Goal: Task Accomplishment & Management: Manage account settings

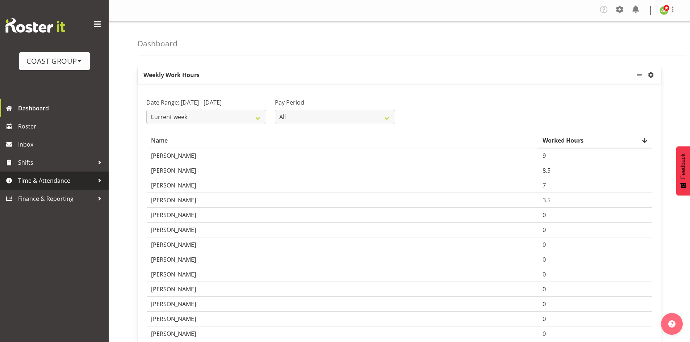
click at [56, 183] on span "Time & Attendance" at bounding box center [56, 180] width 76 height 11
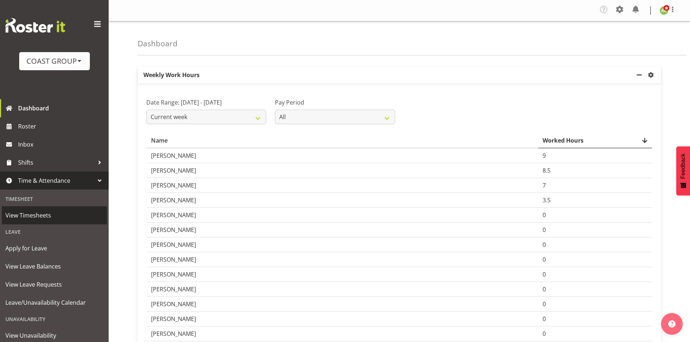
click at [43, 216] on span "View Timesheets" at bounding box center [54, 215] width 98 height 11
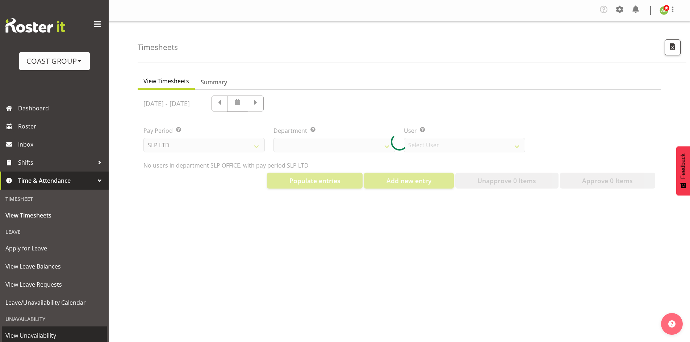
select select "25"
select select "7496"
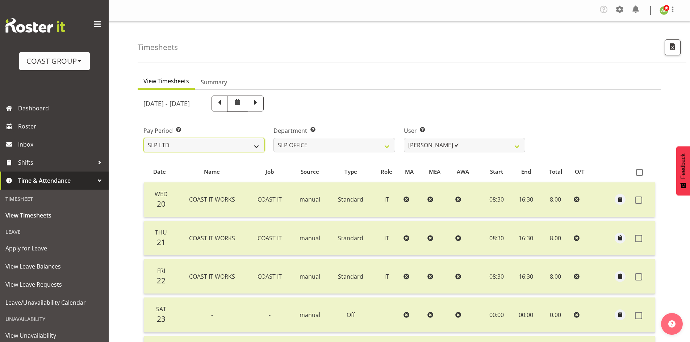
click at [251, 149] on select "SLP LTD EHS LTD DW LTD VEHICLES Carlton Events [PERSON_NAME] 120 Limited Wellin…" at bounding box center [203, 145] width 121 height 14
select select "7"
click at [143, 138] on select "SLP LTD EHS LTD DW LTD VEHICLES Carlton Events [PERSON_NAME] 120 Limited Wellin…" at bounding box center [203, 145] width 121 height 14
select select
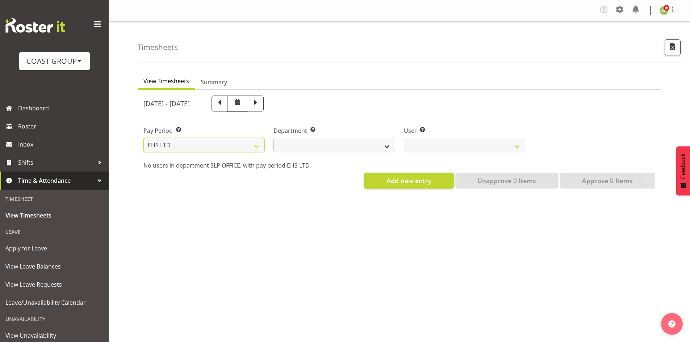
select select
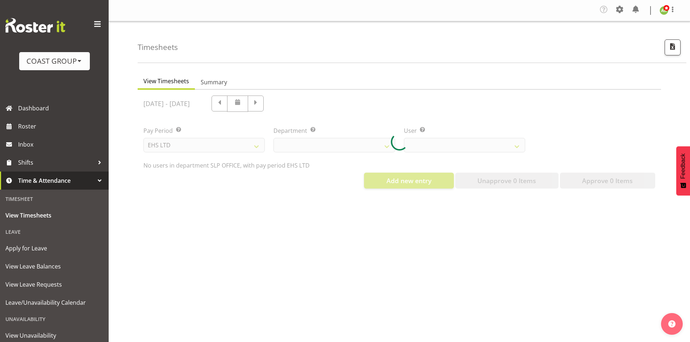
select select
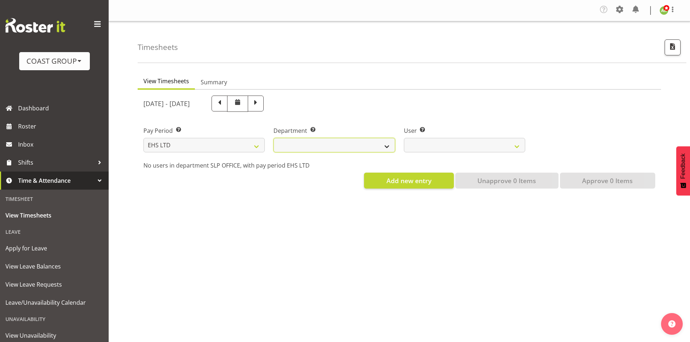
click at [353, 143] on select "EHS AKL ACCOUNTS EHS AKL CARPET EHS AKL D&B EHS AKL DESIGNER EHS AKL FURNITURE …" at bounding box center [333, 145] width 121 height 14
select select "34"
click at [273, 138] on select "EHS AKL ACCOUNTS EHS AKL CARPET EHS AKL D&B EHS AKL DESIGNER EHS AKL FURNITURE …" at bounding box center [333, 145] width 121 height 14
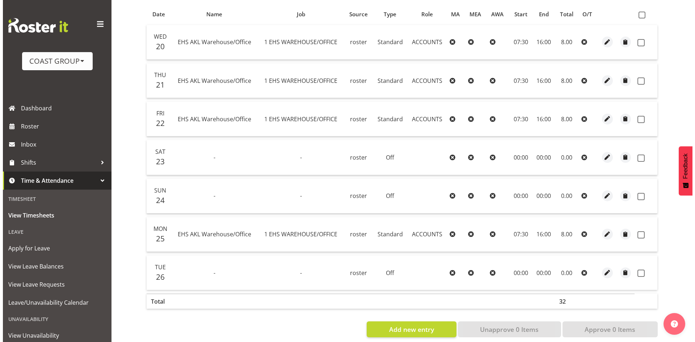
scroll to position [169, 0]
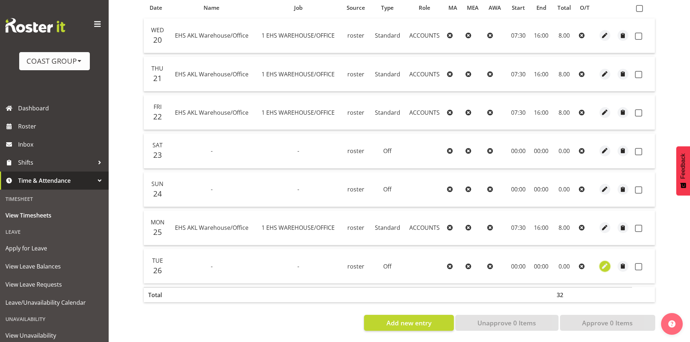
click at [601, 263] on span "button" at bounding box center [604, 266] width 8 height 8
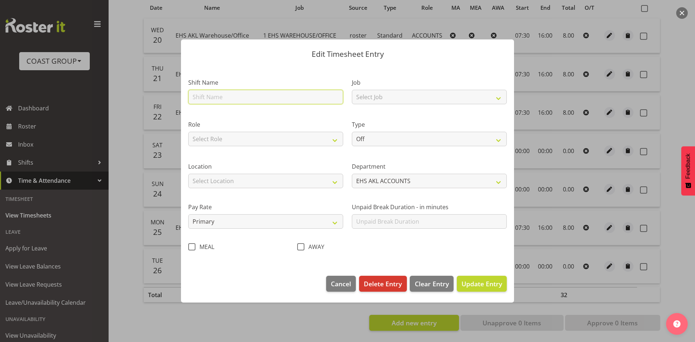
drag, startPoint x: 303, startPoint y: 94, endPoint x: 301, endPoint y: 98, distance: 4.4
click at [303, 94] on input "text" at bounding box center [265, 97] width 155 height 14
type input "EHS AKL Warehouse/Office"
click at [281, 129] on div "Role Select Role ACCOUNTS" at bounding box center [265, 133] width 155 height 26
click at [280, 136] on select "Select Role ACCOUNTS" at bounding box center [265, 139] width 155 height 14
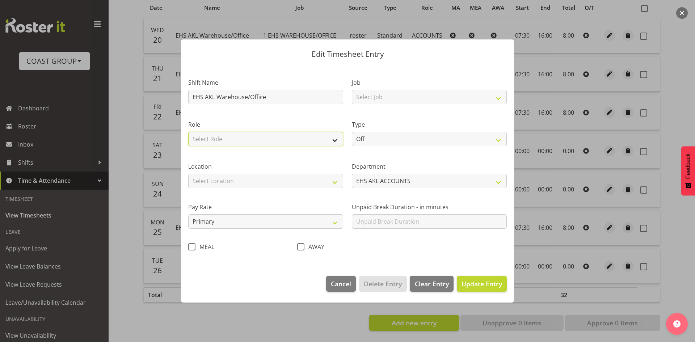
select select "204"
click at [188, 132] on select "Select Role ACCOUNTS" at bounding box center [265, 139] width 155 height 14
click at [272, 178] on select "Select Location [GEOGRAPHIC_DATA] EVENTS [PERSON_NAME][GEOGRAPHIC_DATA] [GEOGRA…" at bounding box center [265, 181] width 155 height 14
select select "35"
click at [188, 174] on select "Select Location [GEOGRAPHIC_DATA] EVENTS [PERSON_NAME][GEOGRAPHIC_DATA] [GEOGRA…" at bounding box center [265, 181] width 155 height 14
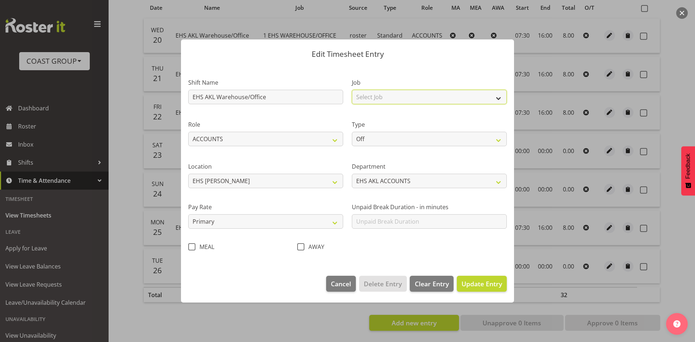
click at [391, 95] on select "Select Job 1 Carlton Events 1 [PERSON_NAME][GEOGRAPHIC_DATA] 1 [PERSON_NAME][GE…" at bounding box center [429, 97] width 155 height 14
select select "69"
click at [352, 90] on select "Select Job 1 Carlton Events 1 [PERSON_NAME][GEOGRAPHIC_DATA] 1 [PERSON_NAME][GE…" at bounding box center [429, 97] width 155 height 14
drag, startPoint x: 387, startPoint y: 140, endPoint x: 389, endPoint y: 144, distance: 4.6
click at [387, 140] on select "Off Standard Public Holiday Public Holiday (Worked) Day In Lieu Annual Leave Si…" at bounding box center [429, 139] width 155 height 14
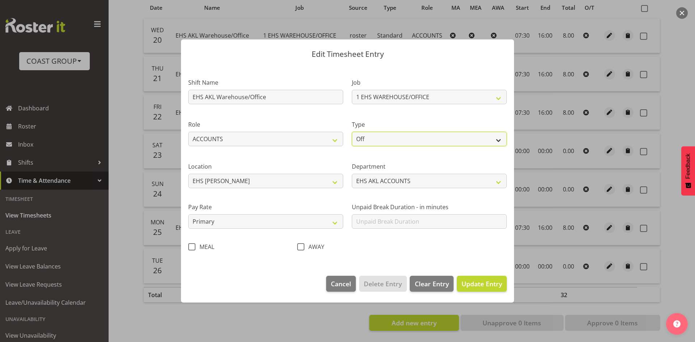
select select "Standard"
click at [352, 132] on select "Off Standard Public Holiday Public Holiday (Worked) Day In Lieu Annual Leave Si…" at bounding box center [429, 139] width 155 height 14
select select "7"
select select "2025"
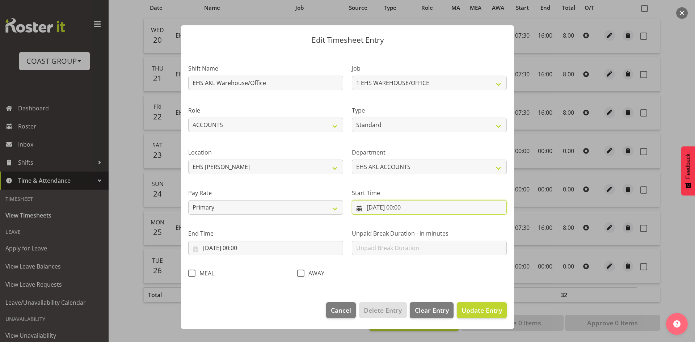
click at [409, 208] on input "[DATE] 00:00" at bounding box center [429, 207] width 155 height 14
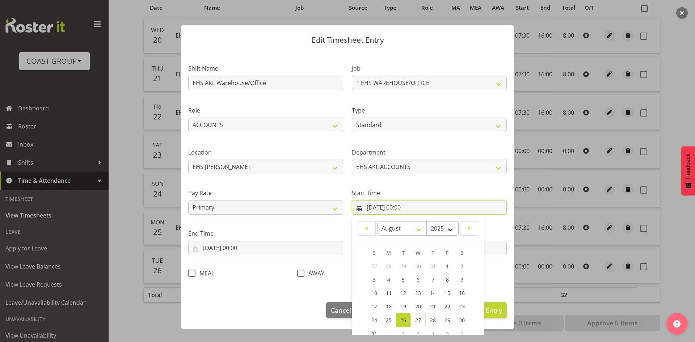
scroll to position [45, 0]
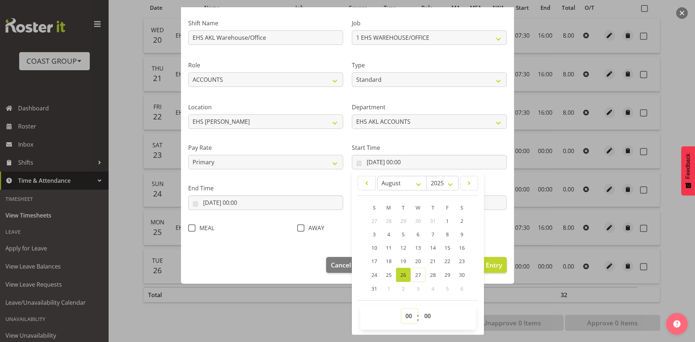
click at [406, 321] on select "00 01 02 03 04 05 06 07 08 09 10 11 12 13 14 15 16 17 18 19 20 21 22 23" at bounding box center [410, 316] width 16 height 14
select select "7"
click at [402, 309] on select "00 01 02 03 04 05 06 07 08 09 10 11 12 13 14 15 16 17 18 19 20 21 22 23" at bounding box center [410, 316] width 16 height 14
type input "[DATE] 07:00"
click at [426, 313] on select "00 01 02 03 04 05 06 07 08 09 10 11 12 13 14 15 16 17 18 19 20 21 22 23 24 25 2…" at bounding box center [428, 316] width 16 height 14
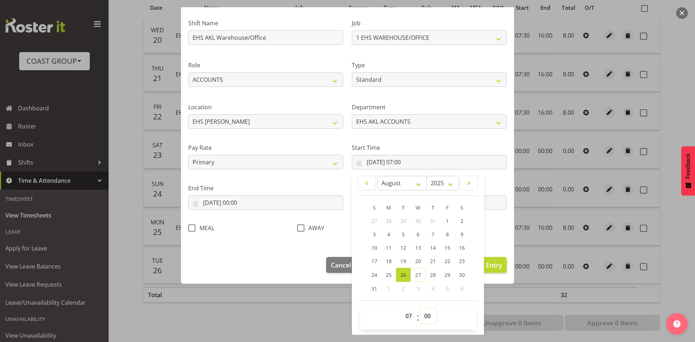
select select "30"
click at [420, 309] on select "00 01 02 03 04 05 06 07 08 09 10 11 12 13 14 15 16 17 18 19 20 21 22 23 24 25 2…" at bounding box center [428, 316] width 16 height 14
type input "[DATE] 07:30"
click at [251, 207] on input "[DATE] 00:00" at bounding box center [265, 203] width 155 height 14
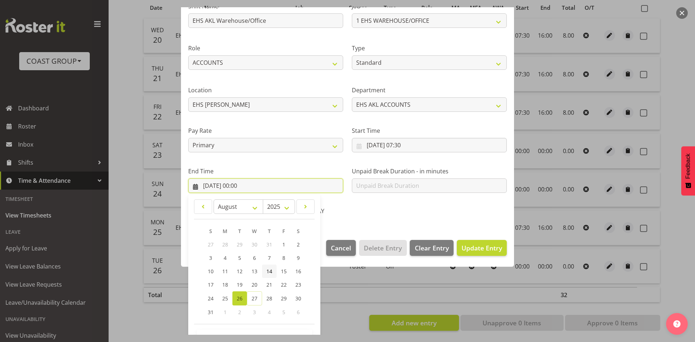
scroll to position [86, 0]
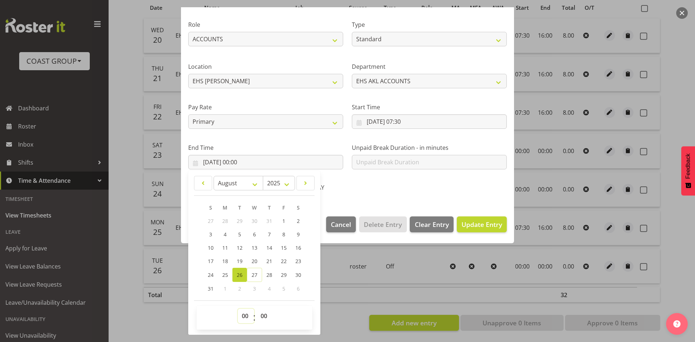
click at [242, 318] on select "00 01 02 03 04 05 06 07 08 09 10 11 12 13 14 15 16 17 18 19 20 21 22 23" at bounding box center [246, 316] width 16 height 14
select select "16"
click at [238, 309] on select "00 01 02 03 04 05 06 07 08 09 10 11 12 13 14 15 16 17 18 19 20 21 22 23" at bounding box center [246, 316] width 16 height 14
type input "[DATE] 16:00"
click at [369, 301] on div "Edit Timesheet Entry Shift Name EHS AKL Warehouse/Office Job 1 Carlton Events 1…" at bounding box center [348, 171] width 348 height 328
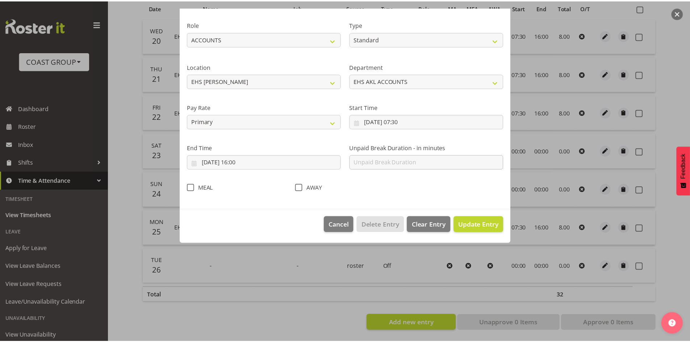
scroll to position [0, 0]
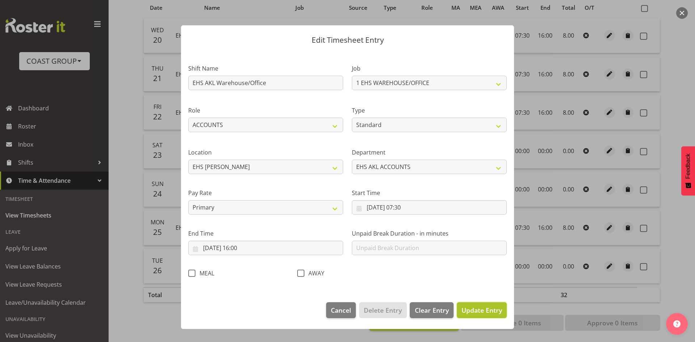
click at [476, 312] on span "Update Entry" at bounding box center [482, 310] width 41 height 9
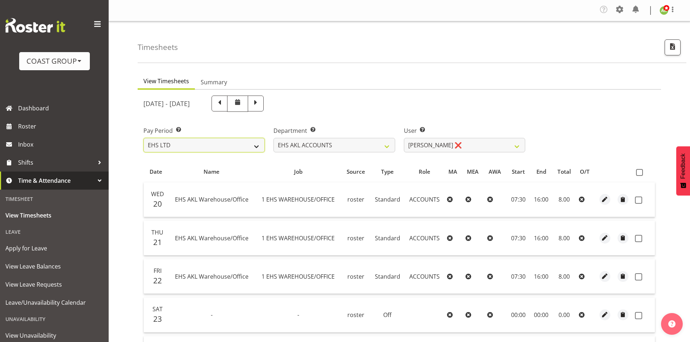
click at [218, 141] on select "SLP LTD EHS LTD DW LTD VEHICLES Carlton Events [PERSON_NAME] 120 Limited Wellin…" at bounding box center [203, 145] width 121 height 14
select select "6"
click at [143, 138] on select "SLP LTD EHS LTD DW LTD VEHICLES Carlton Events [PERSON_NAME] 120 Limited Wellin…" at bounding box center [203, 145] width 121 height 14
select select
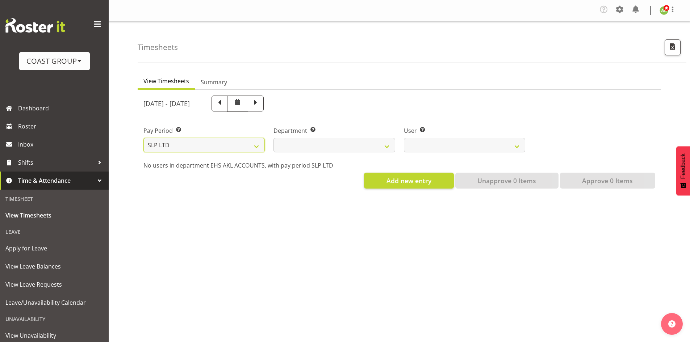
select select
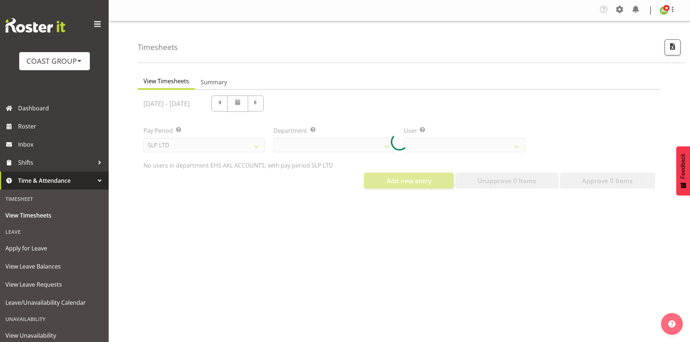
select select
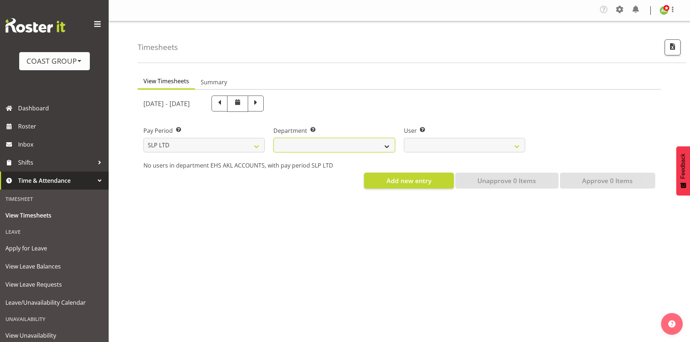
click at [328, 144] on select "SLP CHC SLP OFFICE SLP PRODUCTION SLP TRADE" at bounding box center [333, 145] width 121 height 14
select select "390"
click at [273, 138] on select "SLP CHC SLP OFFICE SLP PRODUCTION SLP TRADE" at bounding box center [333, 145] width 121 height 14
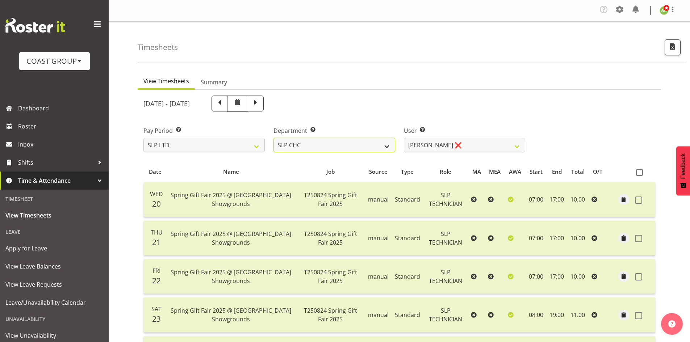
click at [369, 147] on select "SLP CHC SLP OFFICE SLP PRODUCTION SLP TRADE" at bounding box center [333, 145] width 121 height 14
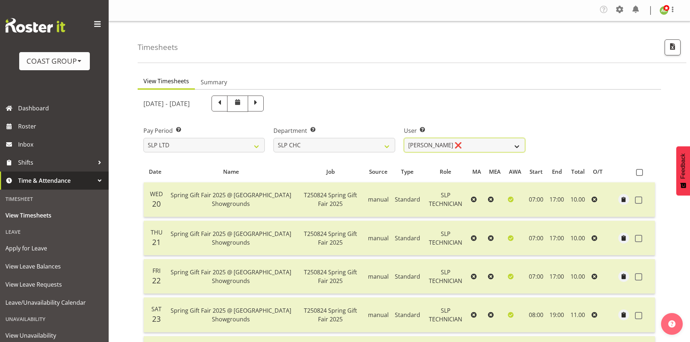
click at [518, 144] on select "[PERSON_NAME] ❌ [PERSON_NAME] ❌ [PERSON_NAME] ❌" at bounding box center [464, 145] width 121 height 14
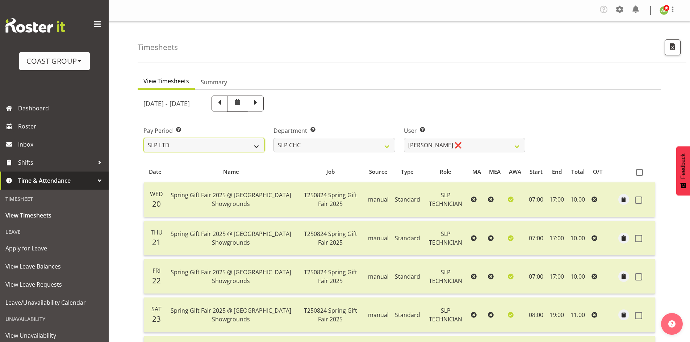
click at [205, 146] on select "SLP LTD EHS LTD DW LTD VEHICLES Carlton Events [PERSON_NAME] 120 Limited Wellin…" at bounding box center [203, 145] width 121 height 14
select select "7"
click at [143, 138] on select "SLP LTD EHS LTD DW LTD VEHICLES Carlton Events [PERSON_NAME] 120 Limited Wellin…" at bounding box center [203, 145] width 121 height 14
select select
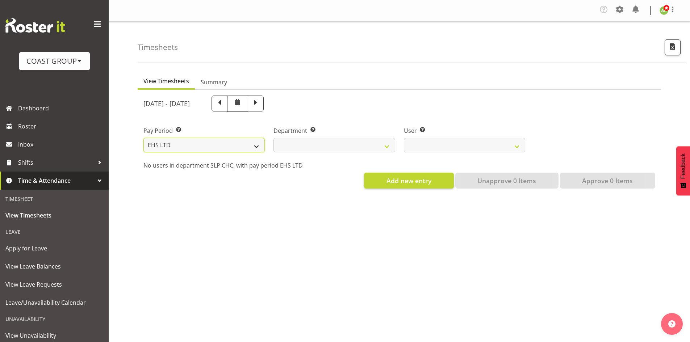
select select
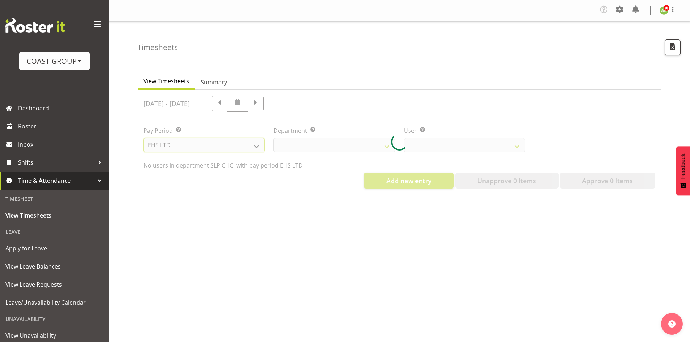
select select
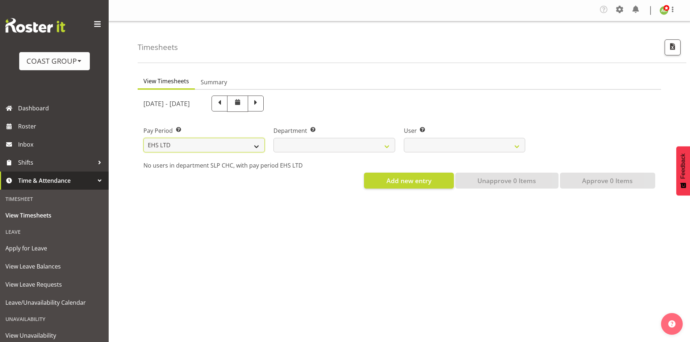
click at [195, 143] on select "SLP LTD EHS LTD DW LTD VEHICLES Carlton Events [PERSON_NAME] 120 Limited Wellin…" at bounding box center [203, 145] width 121 height 14
click at [143, 138] on select "SLP LTD EHS LTD DW LTD VEHICLES Carlton Events [PERSON_NAME] 120 Limited Wellin…" at bounding box center [203, 145] width 121 height 14
click at [228, 144] on select "SLP LTD EHS LTD DW LTD VEHICLES Carlton Events [PERSON_NAME] 120 Limited Wellin…" at bounding box center [203, 145] width 121 height 14
select select "6"
click at [143, 138] on select "SLP LTD EHS LTD DW LTD VEHICLES Carlton Events [PERSON_NAME] 120 Limited Wellin…" at bounding box center [203, 145] width 121 height 14
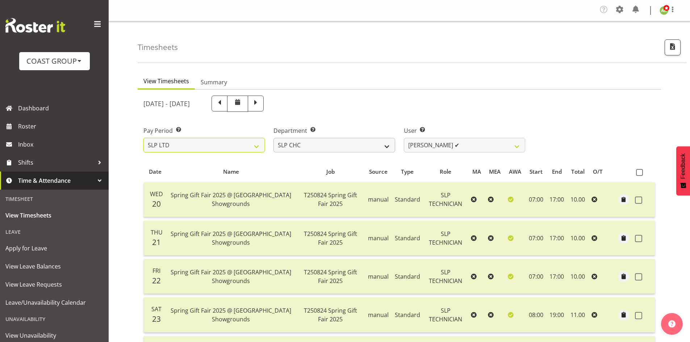
select select
click at [462, 153] on div "User Select user. Note: This is filtered down by the previous two drop-down ite…" at bounding box center [464, 136] width 130 height 41
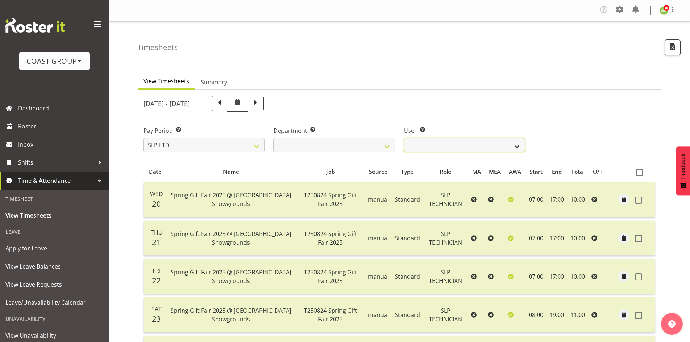
click at [463, 150] on select "[PERSON_NAME] ✔ [PERSON_NAME] ✔ [PERSON_NAME] ✔" at bounding box center [464, 145] width 121 height 14
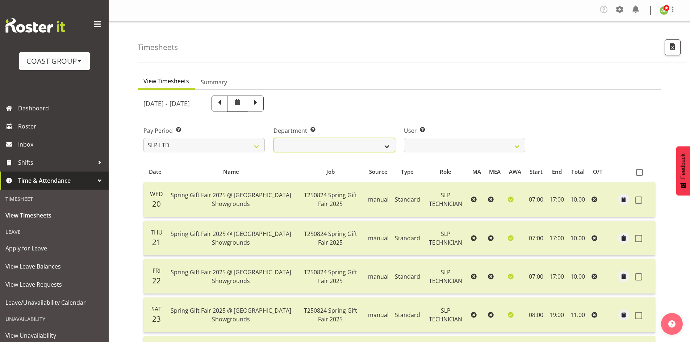
click at [361, 143] on select "SLP CHC SLP OFFICE SLP PRODUCTION SLP TRADE" at bounding box center [333, 145] width 121 height 14
click at [273, 138] on select "SLP CHC SLP OFFICE SLP PRODUCTION SLP TRADE" at bounding box center [333, 145] width 121 height 14
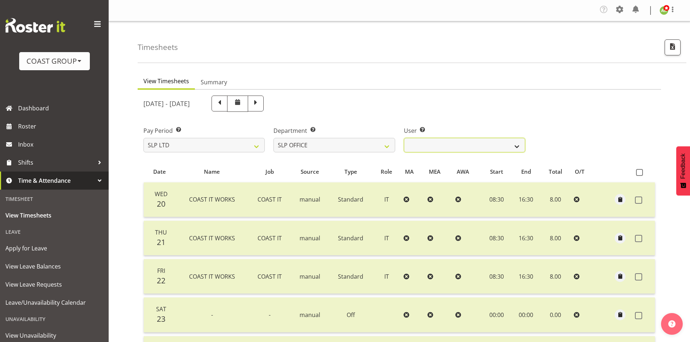
click at [463, 148] on select "[PERSON_NAME] ✔ [PERSON_NAME] ✔ [PERSON_NAME] ✔" at bounding box center [464, 145] width 121 height 14
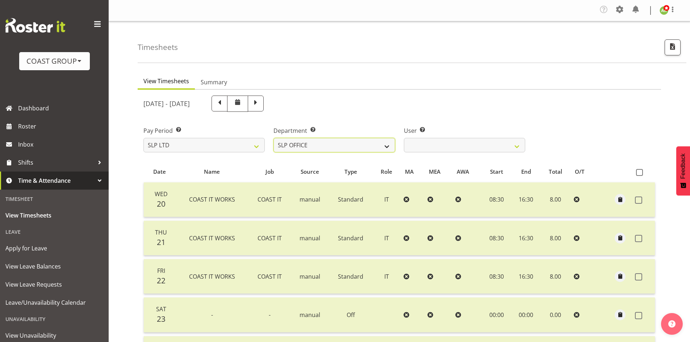
click at [348, 147] on select "SLP CHC SLP OFFICE SLP PRODUCTION SLP TRADE" at bounding box center [333, 145] width 121 height 14
click at [273, 138] on select "SLP CHC SLP OFFICE SLP PRODUCTION SLP TRADE" at bounding box center [333, 145] width 121 height 14
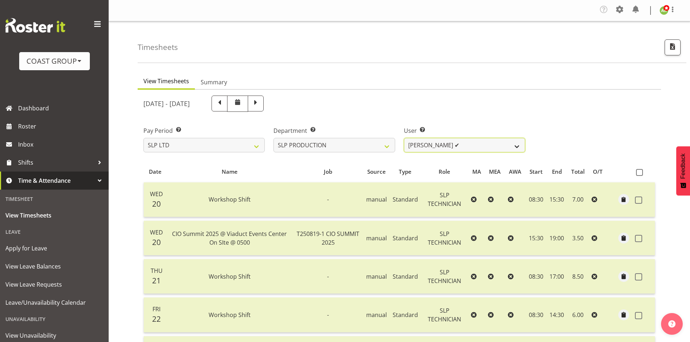
click at [465, 150] on select "[PERSON_NAME] ✔ [PERSON_NAME] ✔ [PERSON_NAME] ✔ [PERSON_NAME] ✔ [PERSON_NAME] ✔…" at bounding box center [464, 145] width 121 height 14
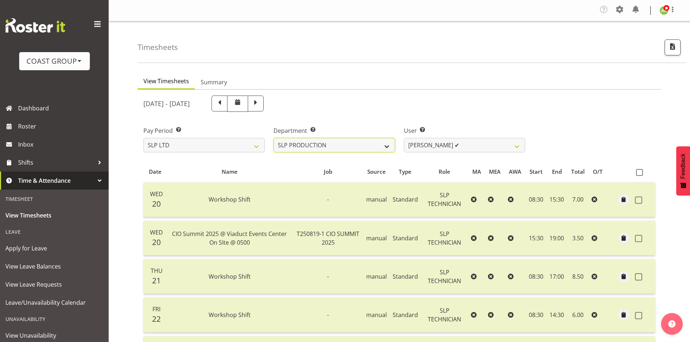
click at [383, 148] on select "SLP CHC SLP OFFICE SLP PRODUCTION SLP TRADE" at bounding box center [333, 145] width 121 height 14
select select "23"
click at [273, 138] on select "SLP CHC SLP OFFICE SLP PRODUCTION SLP TRADE" at bounding box center [333, 145] width 121 height 14
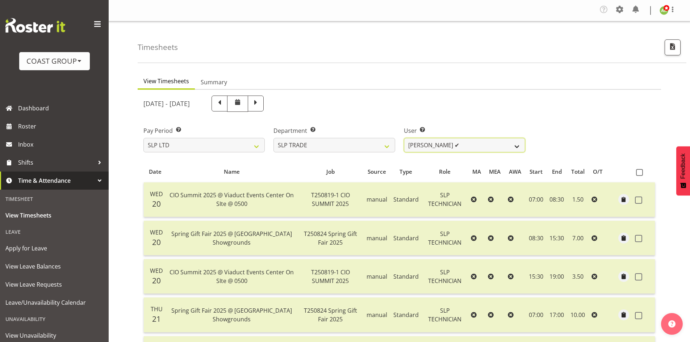
click at [503, 147] on select "[PERSON_NAME] ✔ [PERSON_NAME] ✔ [PERSON_NAME] ✔ [PERSON_NAME] ✔ [PERSON_NAME] ✔…" at bounding box center [464, 145] width 121 height 14
click at [675, 46] on span "button" at bounding box center [672, 46] width 9 height 9
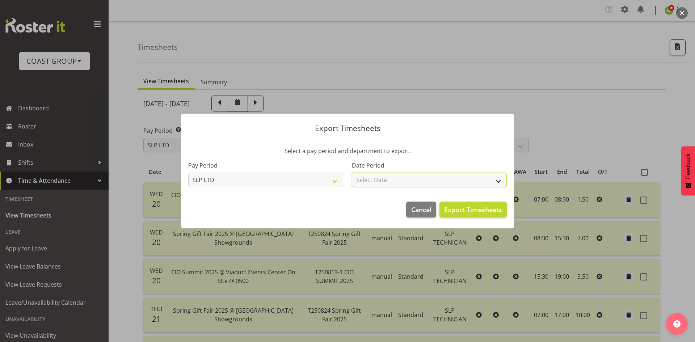
click at [451, 176] on select "Select Date Week starting [DATE] Week starting [DATE] Week starting [DATE] Week…" at bounding box center [429, 180] width 155 height 14
select select "[DATE]"
click at [352, 173] on select "Select Date Week starting [DATE] Week starting [DATE] Week starting [DATE] Week…" at bounding box center [429, 180] width 155 height 14
click at [484, 210] on span "Export Timesheets" at bounding box center [473, 209] width 58 height 9
click at [217, 84] on div at bounding box center [347, 171] width 695 height 342
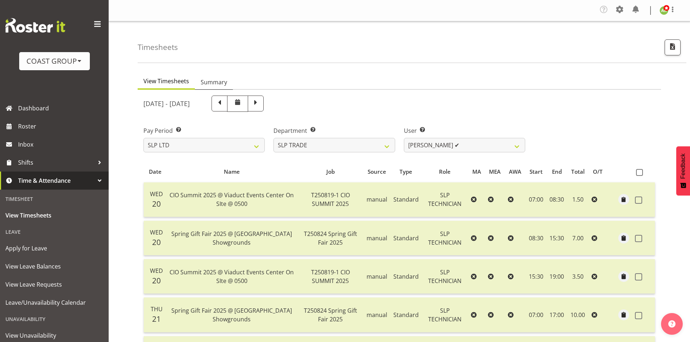
click at [218, 83] on span "Summary" at bounding box center [214, 82] width 26 height 9
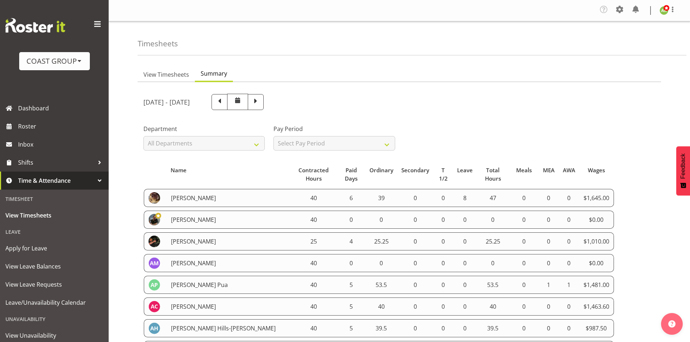
click at [399, 147] on div "Pay Period Select Pay Period All Pay Periods SLP LTD EHS LTD DW LTD VEHICLES Ca…" at bounding box center [334, 134] width 130 height 41
click at [386, 148] on select "Select Pay Period All Pay Periods SLP LTD EHS LTD DW LTD VEHICLES Carlton Event…" at bounding box center [333, 143] width 121 height 14
select select "6"
click at [273, 136] on select "Select Pay Period All Pay Periods SLP LTD EHS LTD DW LTD VEHICLES Carlton Event…" at bounding box center [333, 143] width 121 height 14
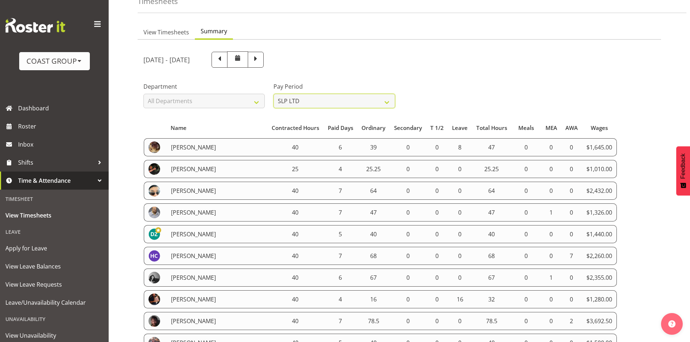
scroll to position [145, 0]
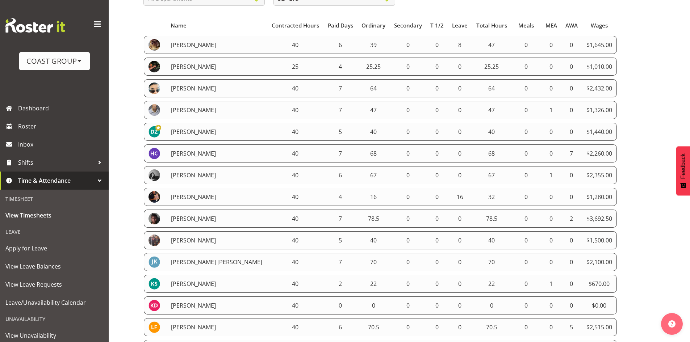
drag, startPoint x: 143, startPoint y: 46, endPoint x: 364, endPoint y: 98, distance: 227.1
click at [364, 98] on section "[DATE] - [DATE] Pay Period Select which pay period you would like to view. SLP …" at bounding box center [399, 296] width 523 height 719
click at [299, 79] on table "Name Contracted Hours Paid Days Ordinary Secondary T 1/2 Leave Total Hours Meal…" at bounding box center [399, 327] width 512 height 627
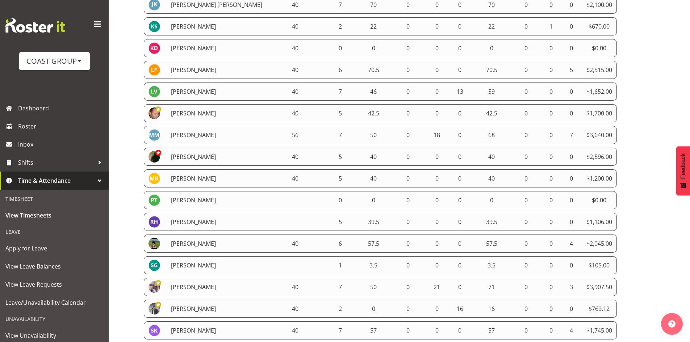
scroll to position [470, 0]
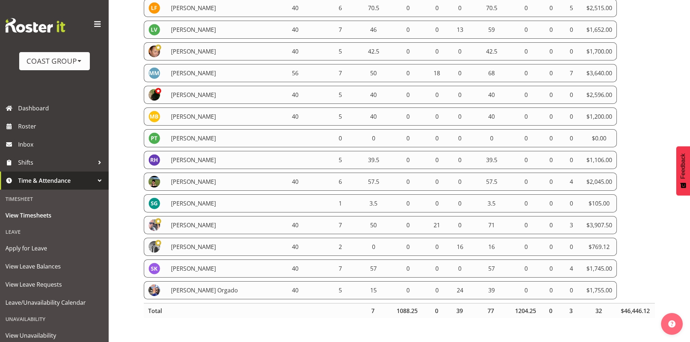
drag, startPoint x: 144, startPoint y: 46, endPoint x: 617, endPoint y: 286, distance: 529.7
click at [617, 286] on table "Name Contracted Hours Paid Days Ordinary Secondary T 1/2 Leave Total Hours Meal…" at bounding box center [399, 8] width 512 height 627
copy tbody "[PERSON_NAME] 40 6 39 0 0 8 47 0 0 0 $1,645.00 [PERSON_NAME] 25 4 25.25 0 0 0 2…"
